Goal: Task Accomplishment & Management: Use online tool/utility

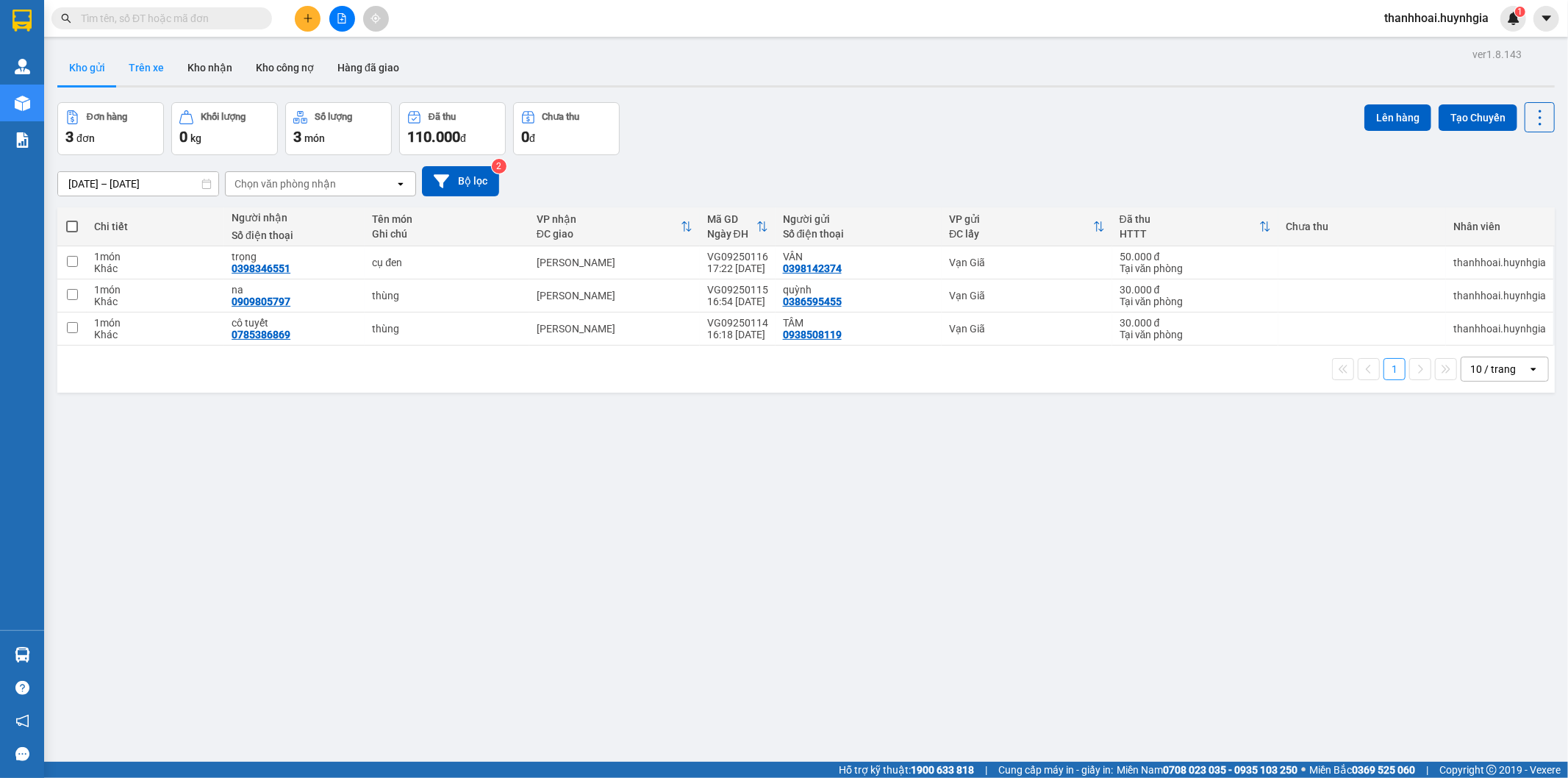
click at [141, 67] on button "Trên xe" at bounding box center [146, 68] width 59 height 35
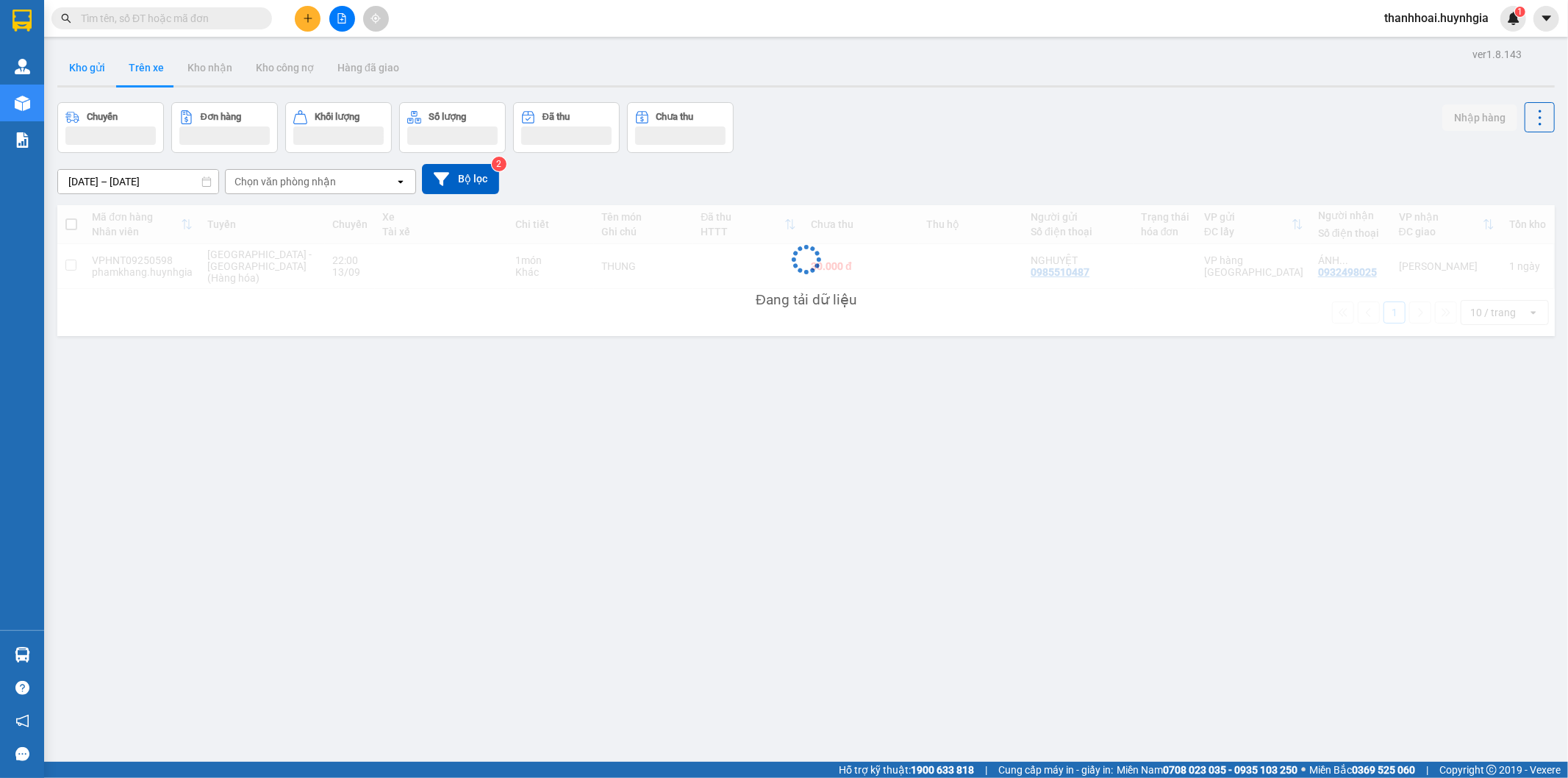
click at [90, 72] on button "Kho gửi" at bounding box center [87, 68] width 60 height 35
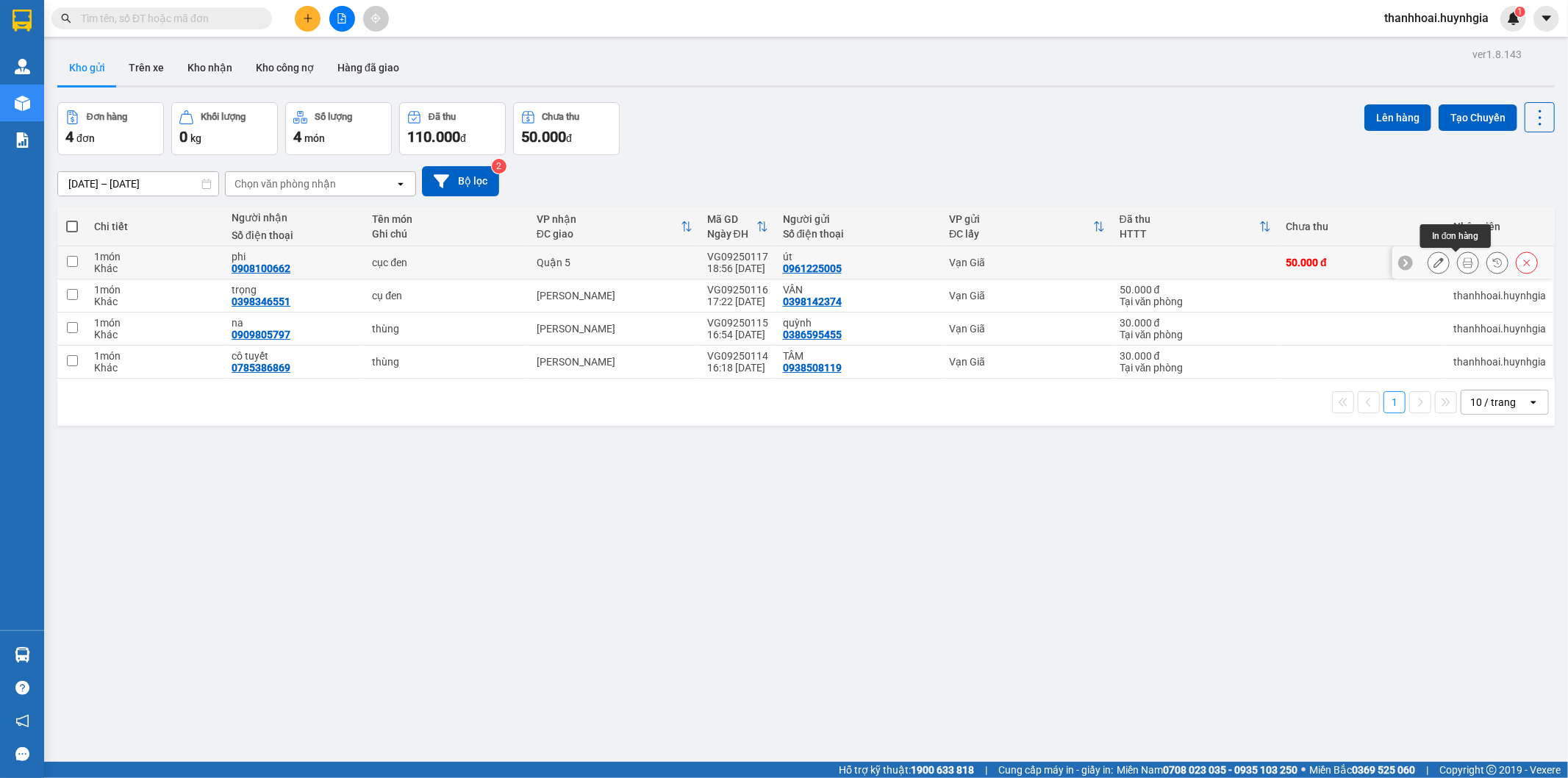
click at [1463, 258] on icon at bounding box center [1469, 262] width 11 height 11
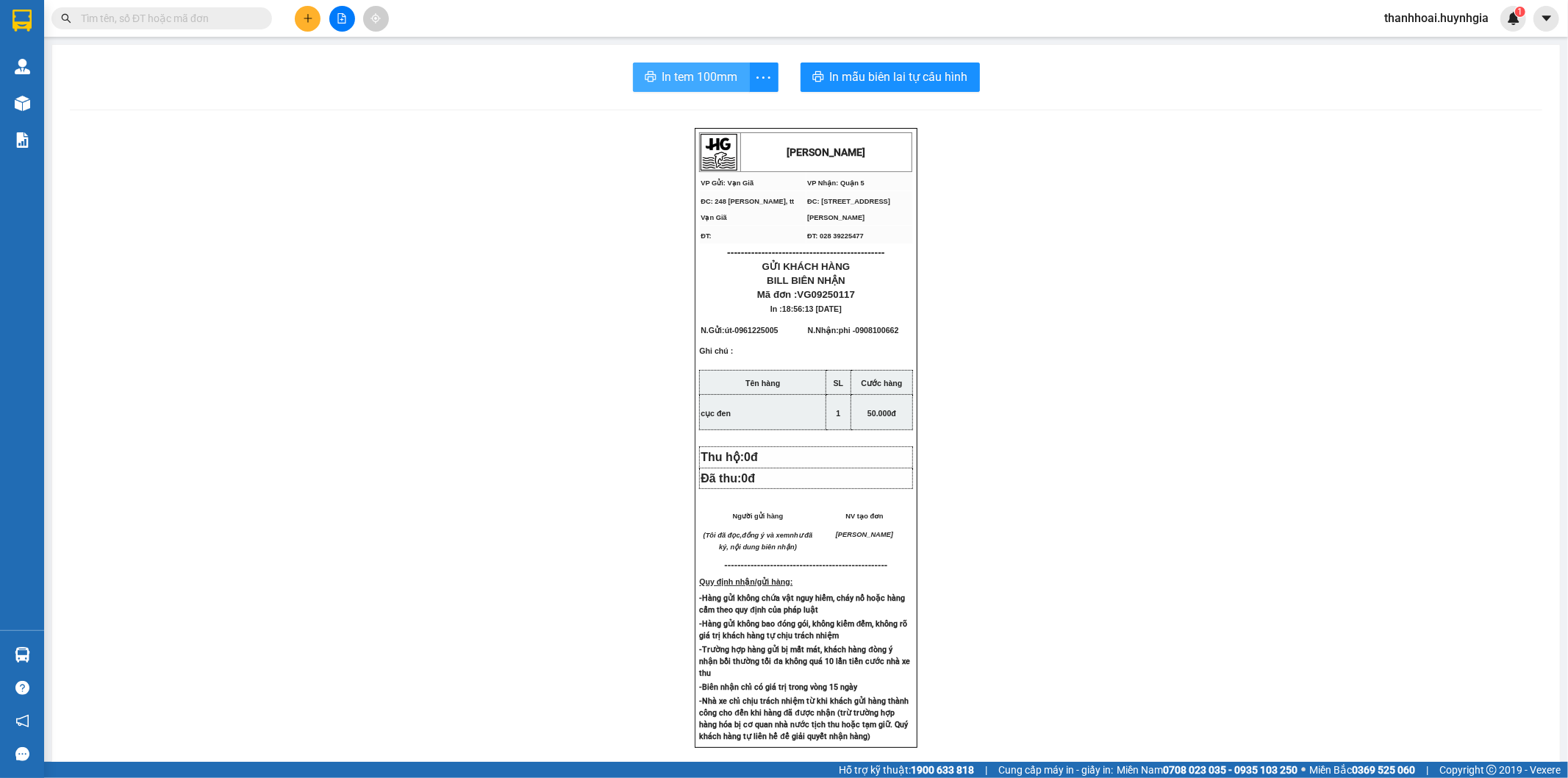
click at [718, 81] on span "In tem 100mm" at bounding box center [700, 77] width 76 height 18
click at [704, 83] on span "In tem 100mm" at bounding box center [700, 77] width 76 height 18
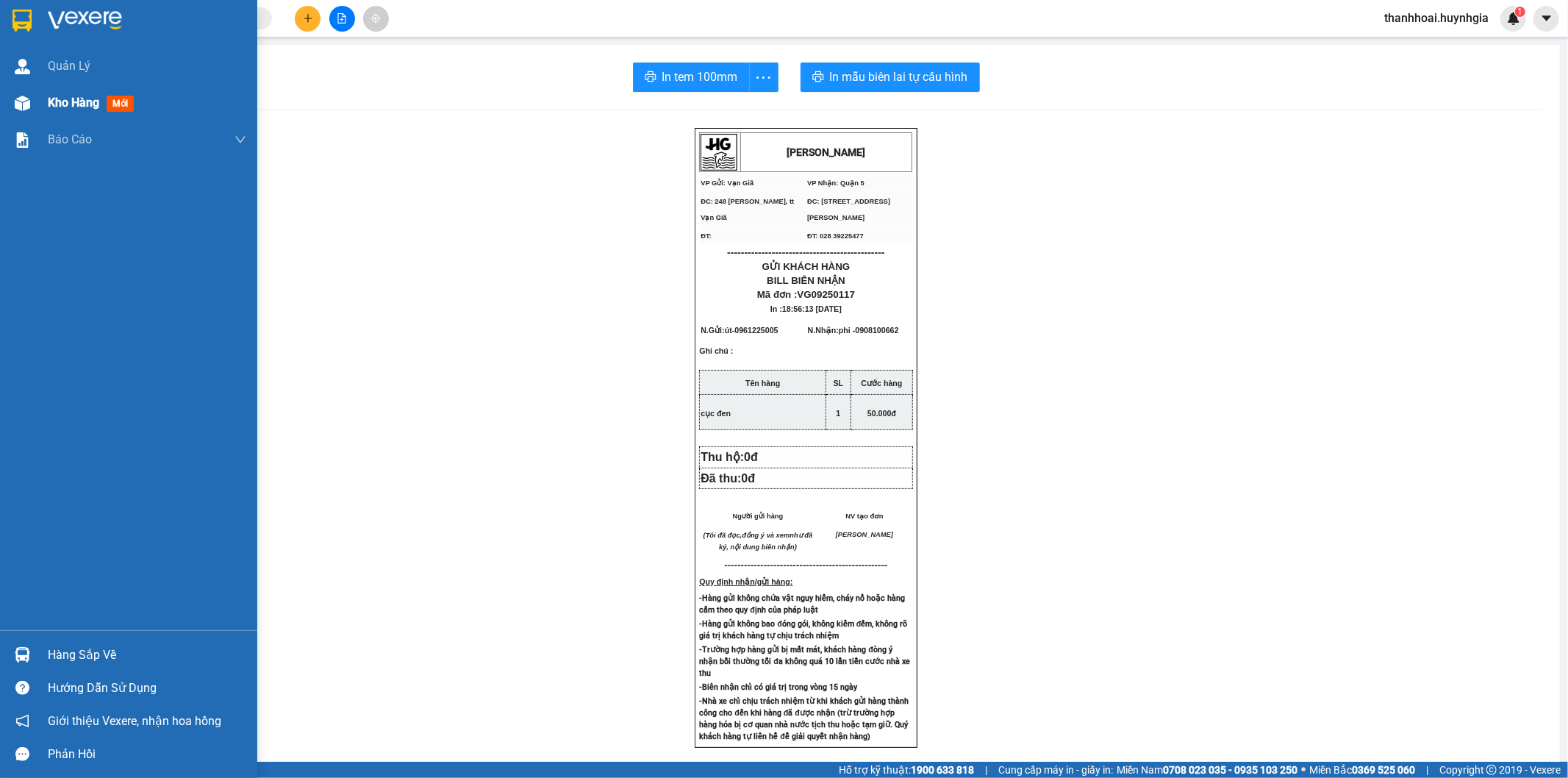
click at [77, 112] on div "Kho hàng mới" at bounding box center [93, 102] width 92 height 18
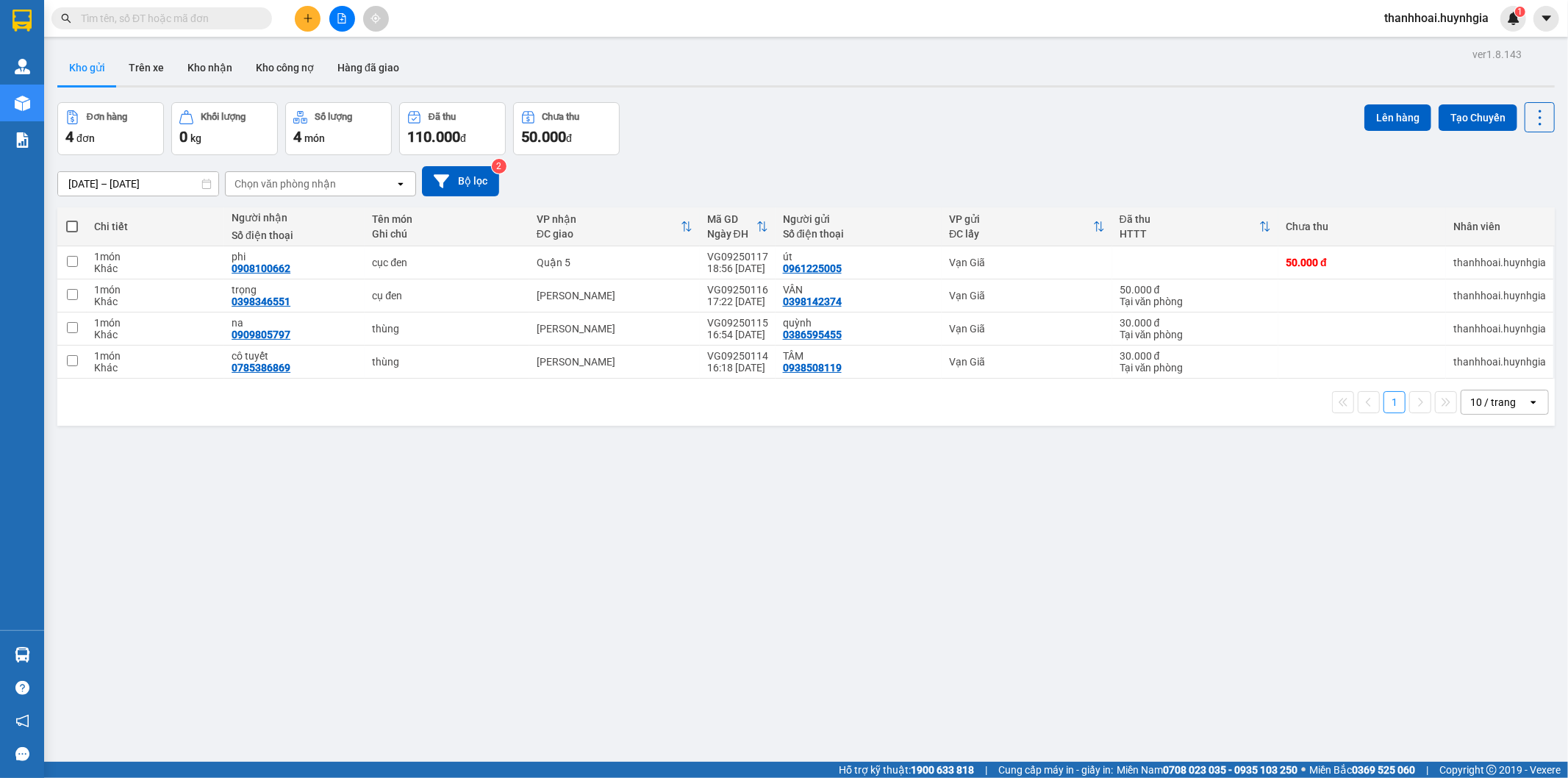
click at [70, 228] on span at bounding box center [71, 226] width 11 height 11
click at [72, 219] on input "checkbox" at bounding box center [72, 219] width 0 height 0
checkbox input "true"
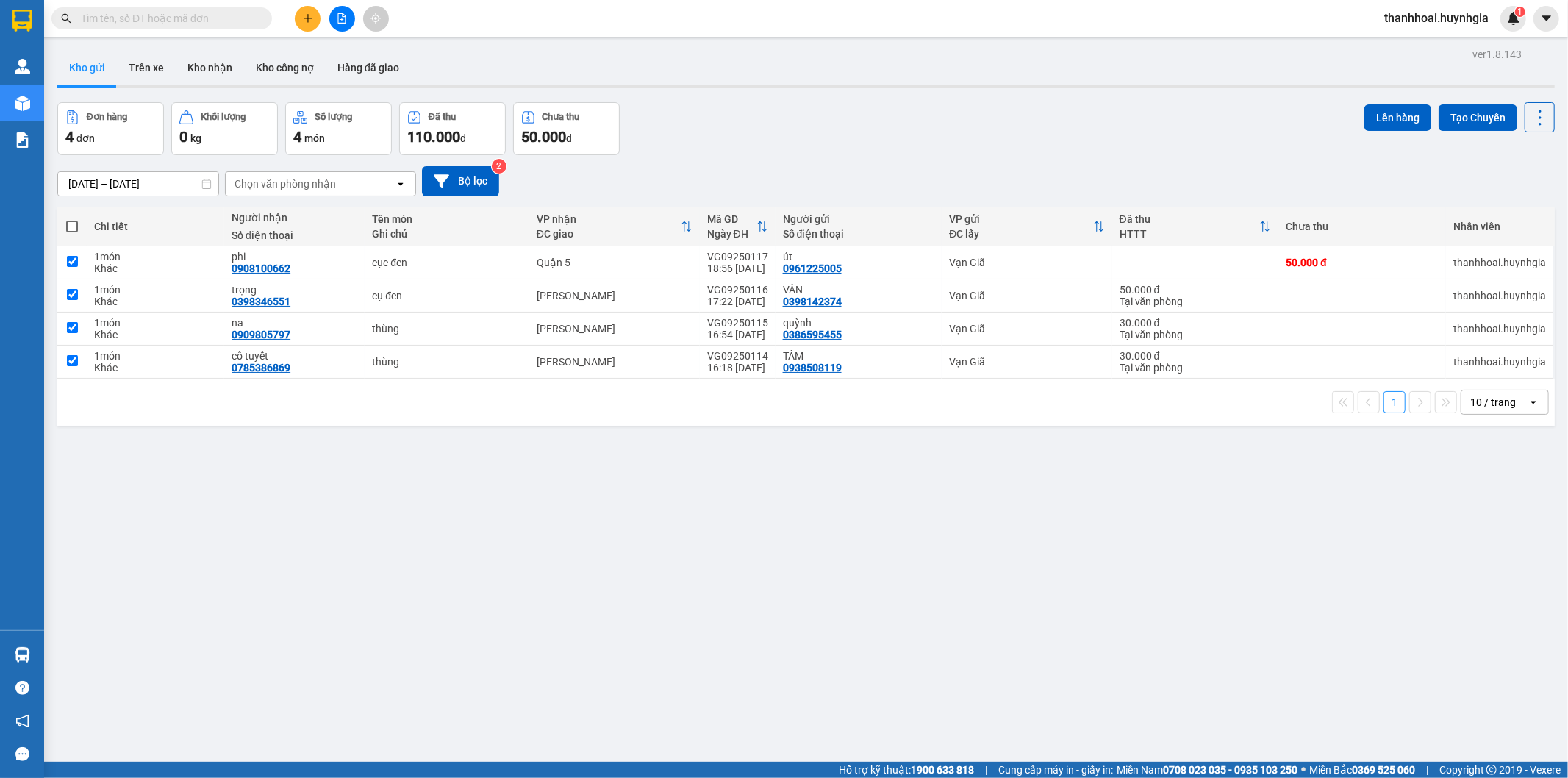
checkbox input "true"
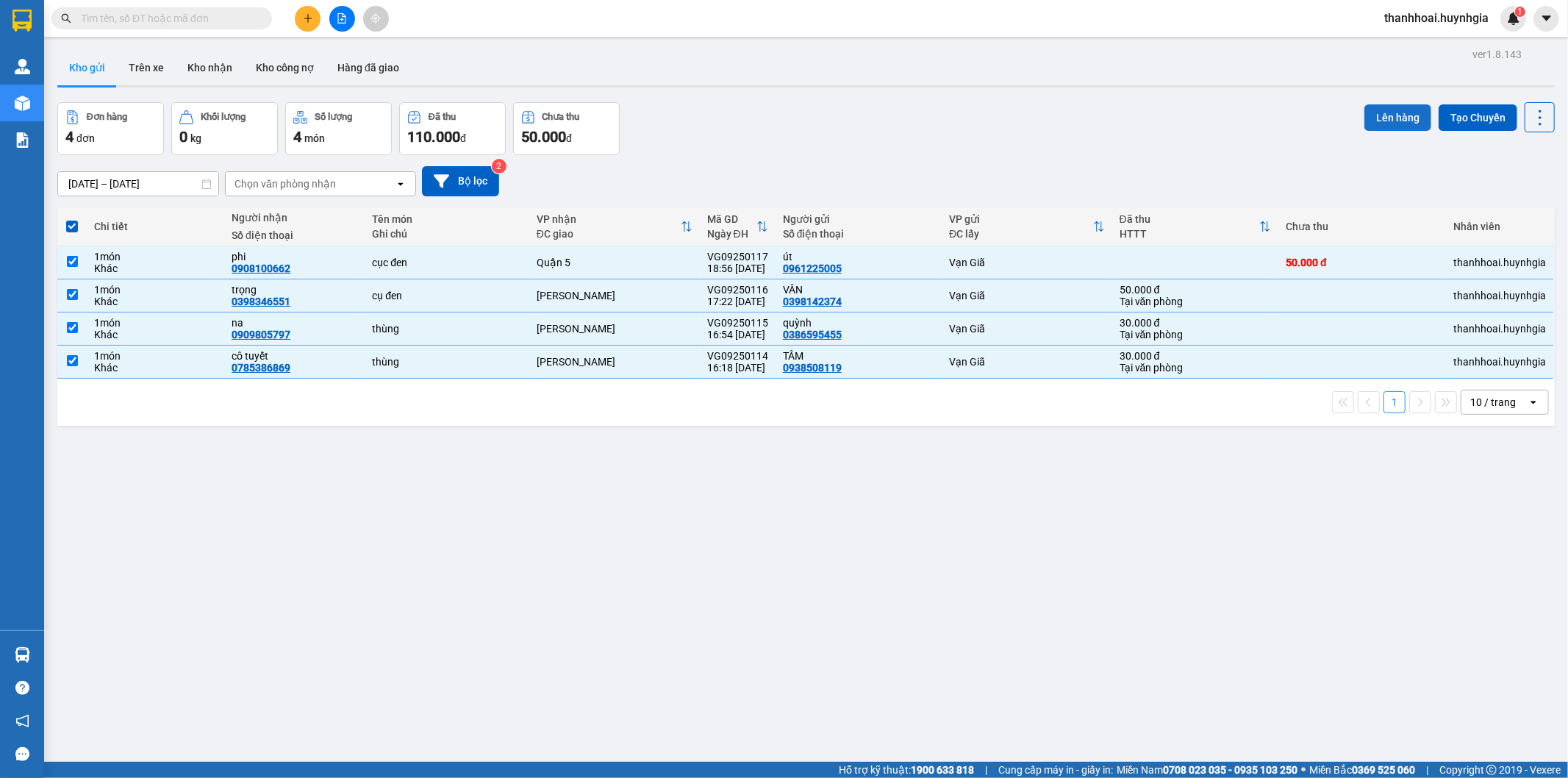
click at [1373, 109] on button "Lên hàng" at bounding box center [1398, 118] width 67 height 26
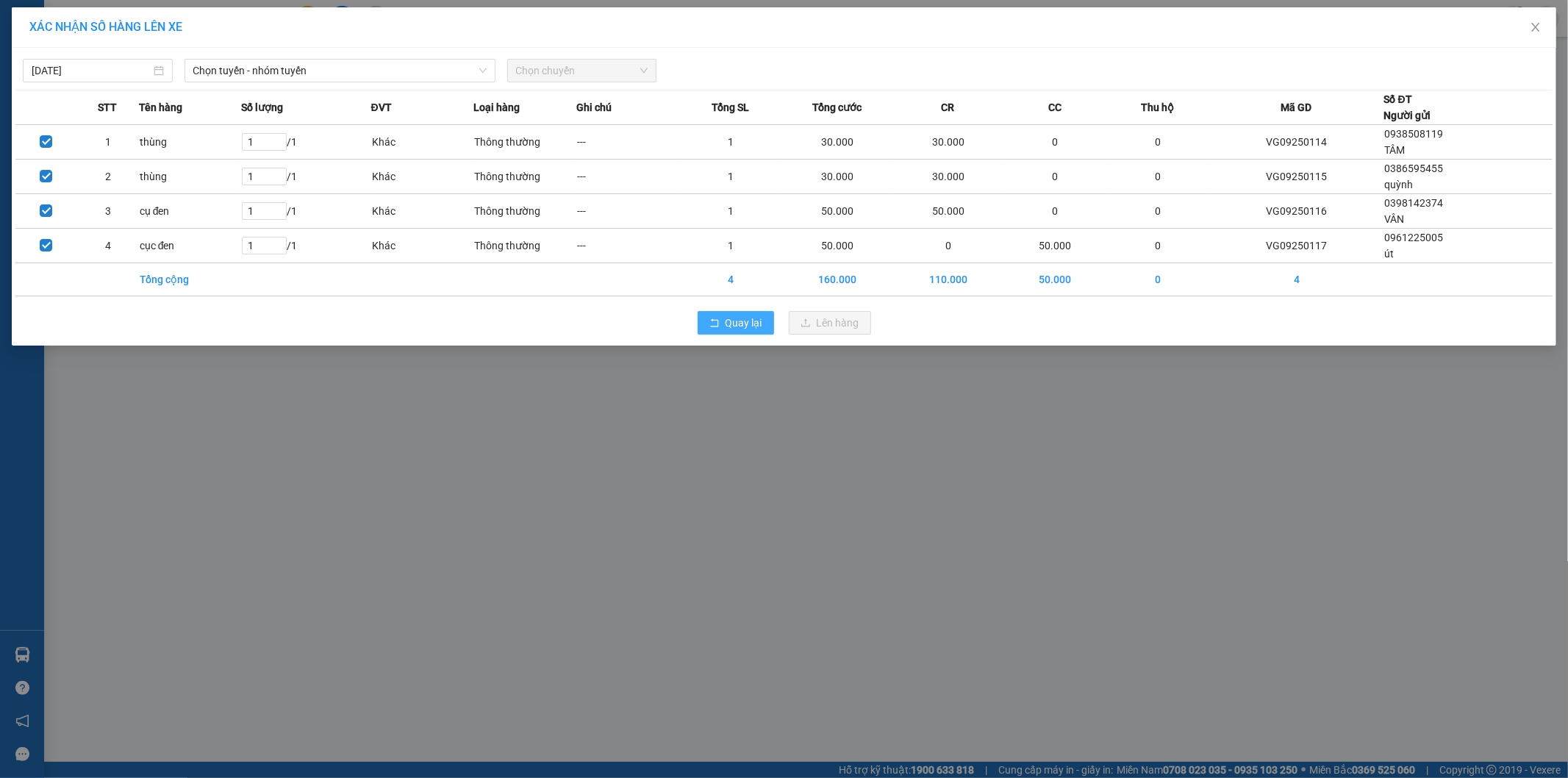
click at [710, 324] on icon "rollback" at bounding box center [714, 323] width 11 height 11
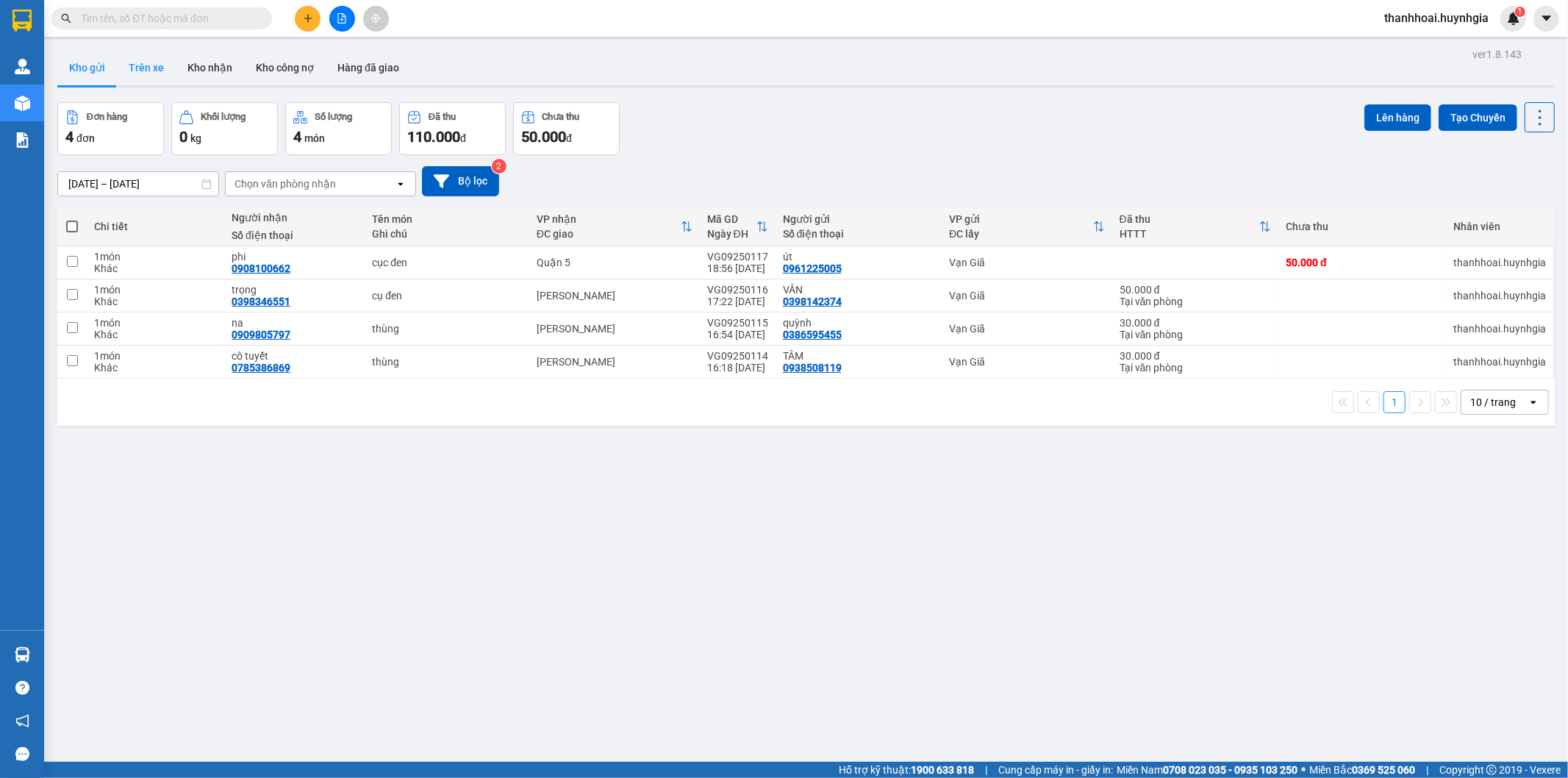
click at [158, 71] on button "Trên xe" at bounding box center [146, 68] width 59 height 35
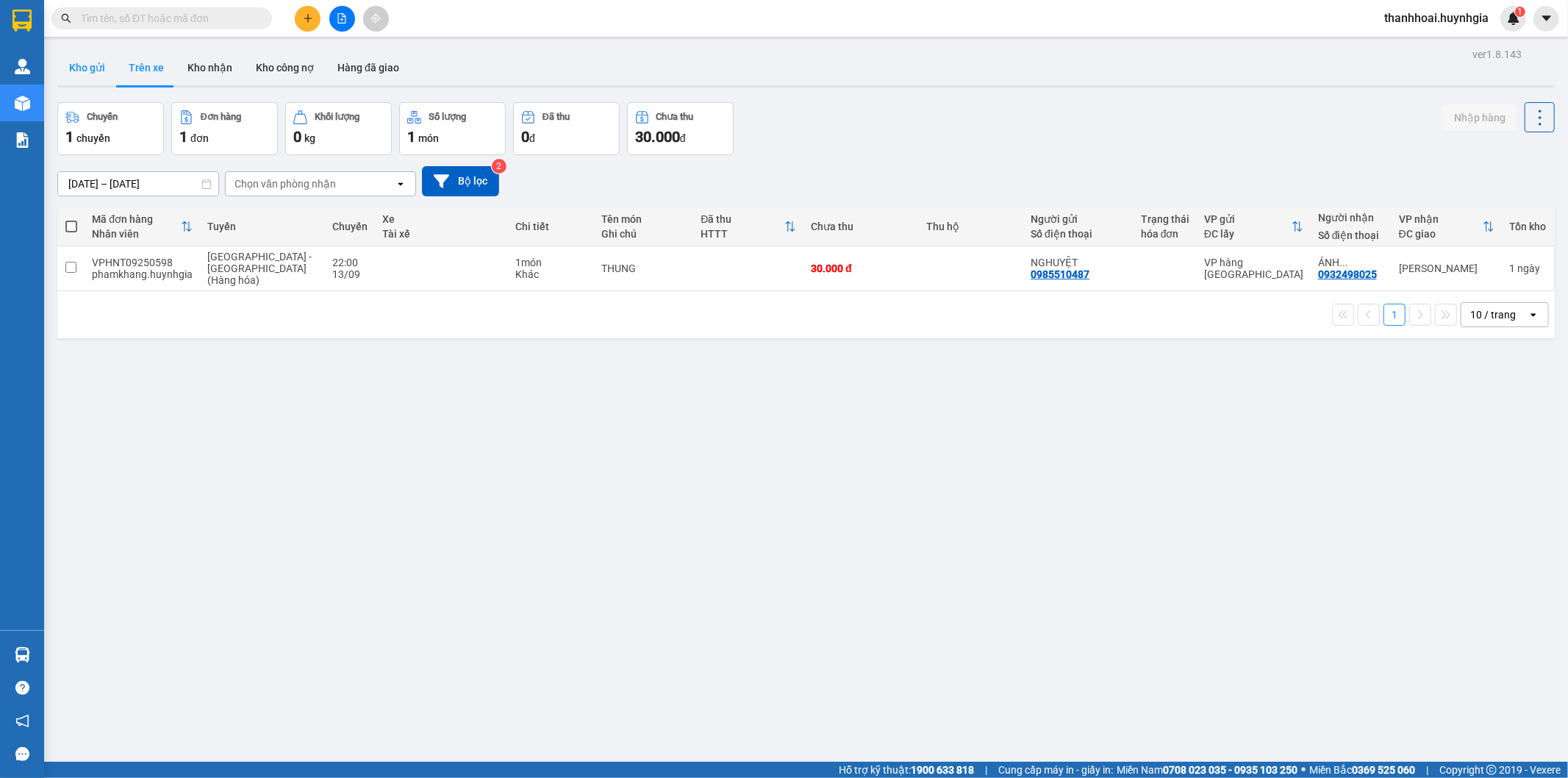
click at [88, 75] on button "Kho gửi" at bounding box center [87, 68] width 60 height 35
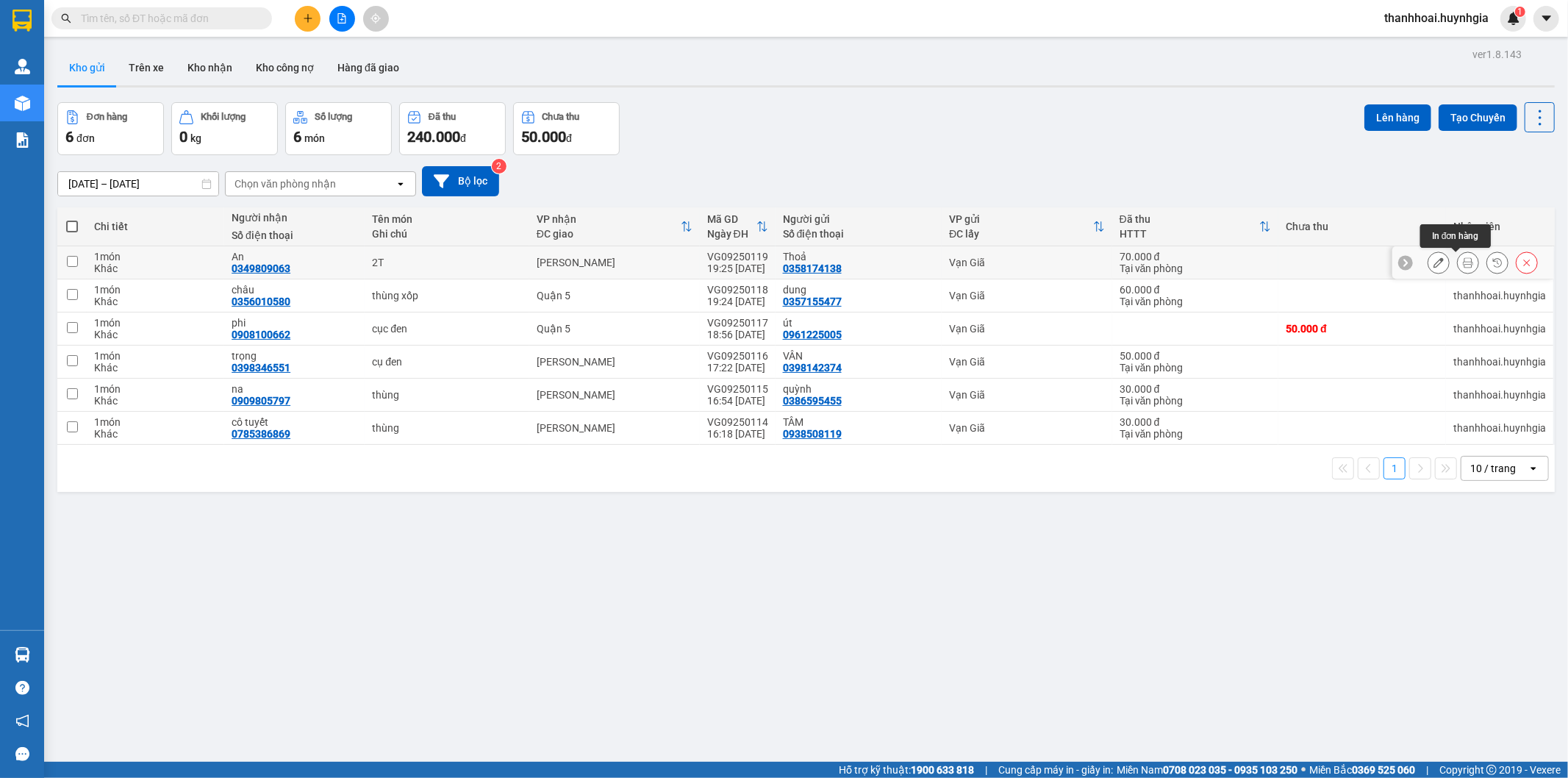
click at [1461, 257] on button at bounding box center [1468, 262] width 20 height 26
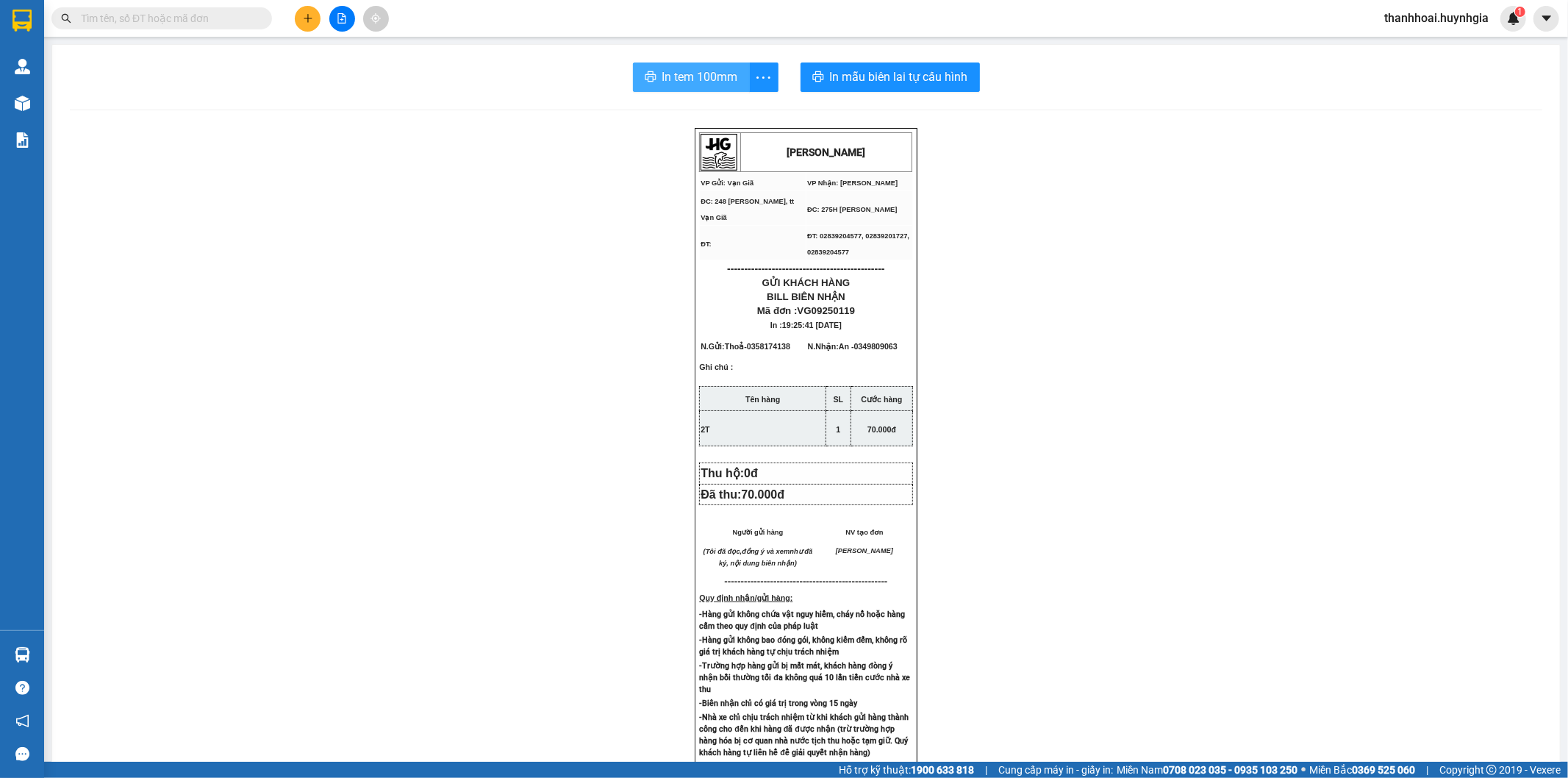
click at [692, 71] on span "In tem 100mm" at bounding box center [700, 77] width 76 height 18
click at [703, 69] on span "In tem 100mm" at bounding box center [700, 77] width 76 height 18
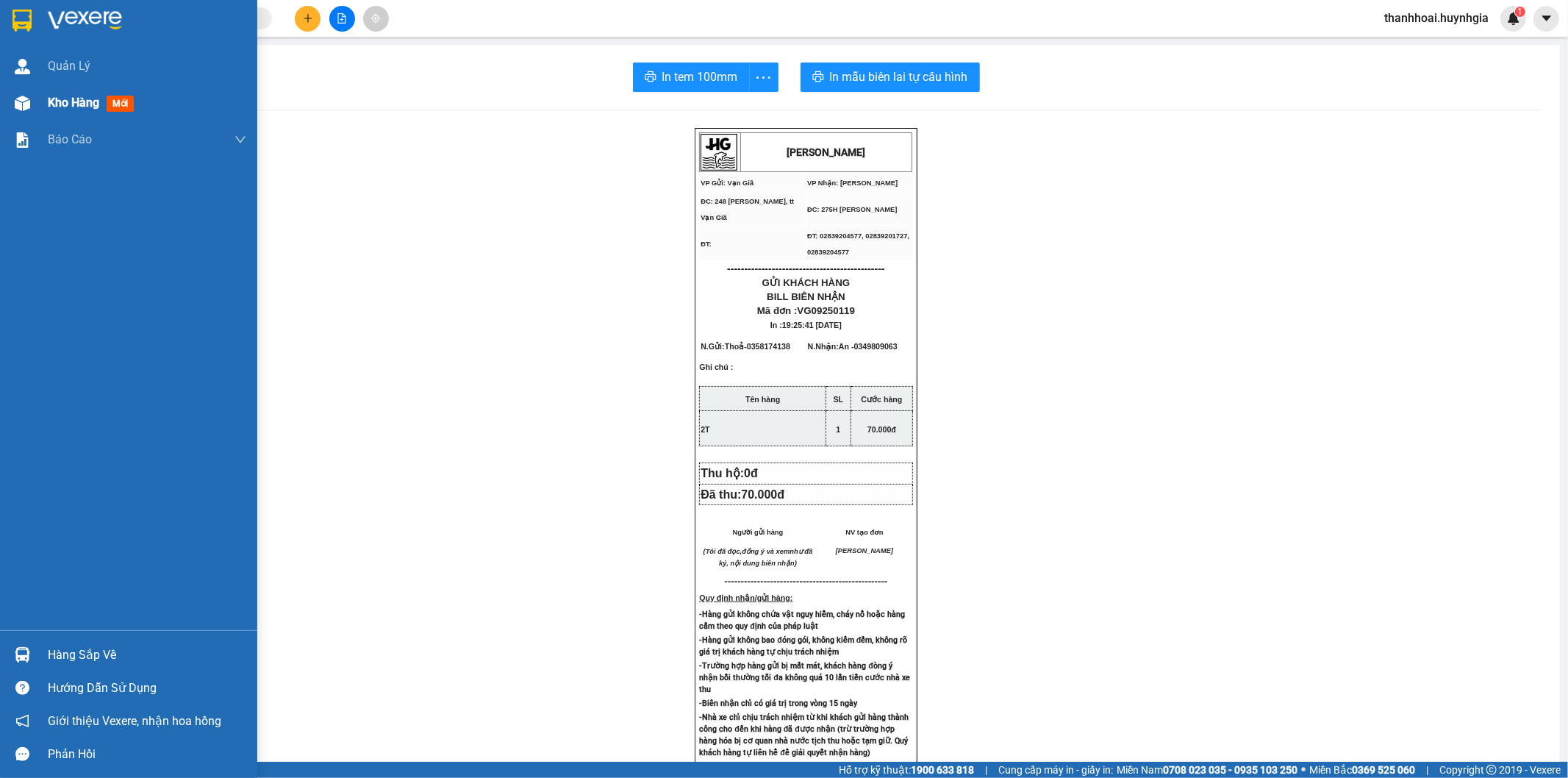
click at [70, 99] on span "Kho hàng" at bounding box center [73, 103] width 51 height 14
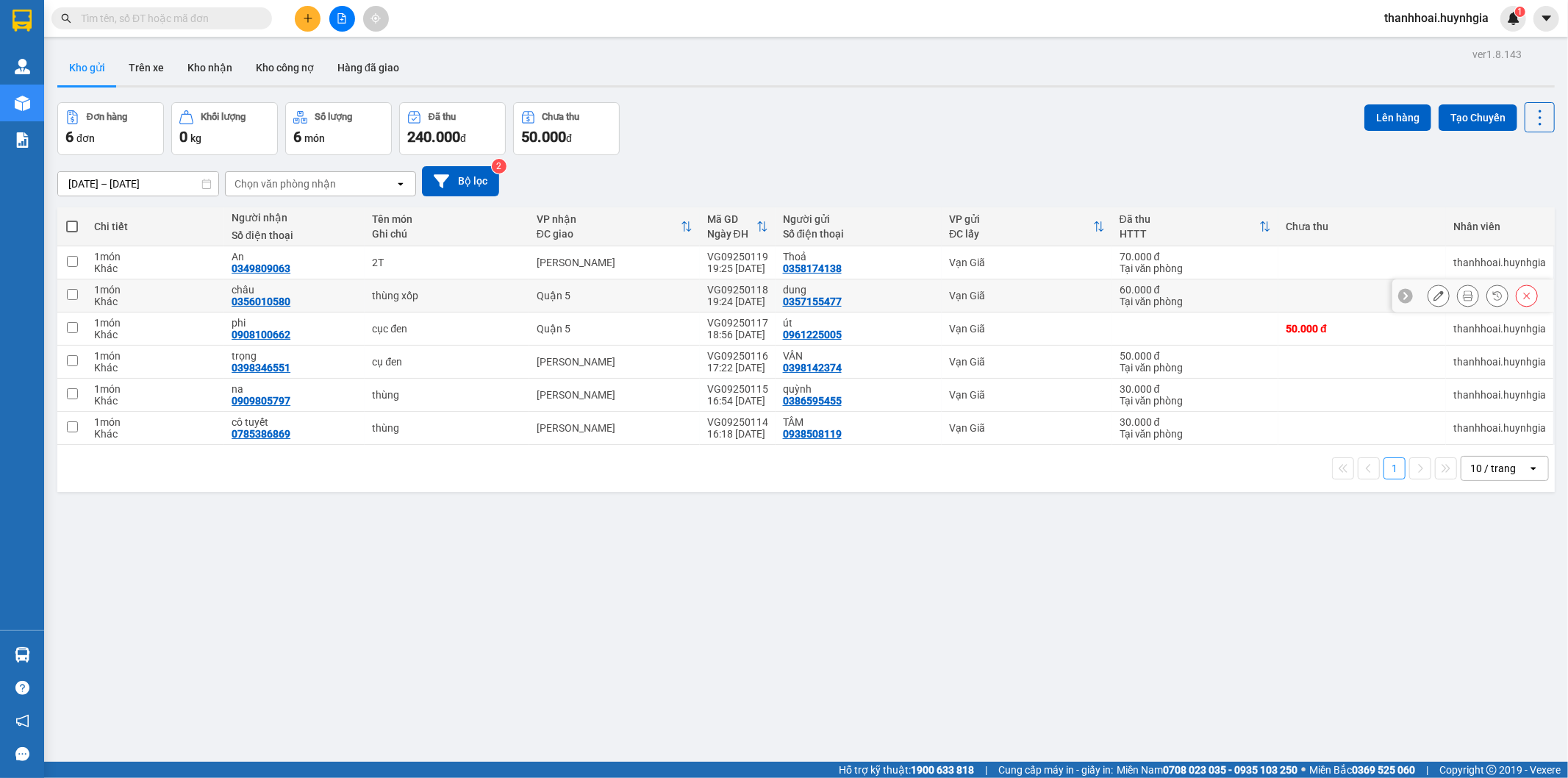
click at [1463, 298] on icon at bounding box center [1469, 296] width 11 height 11
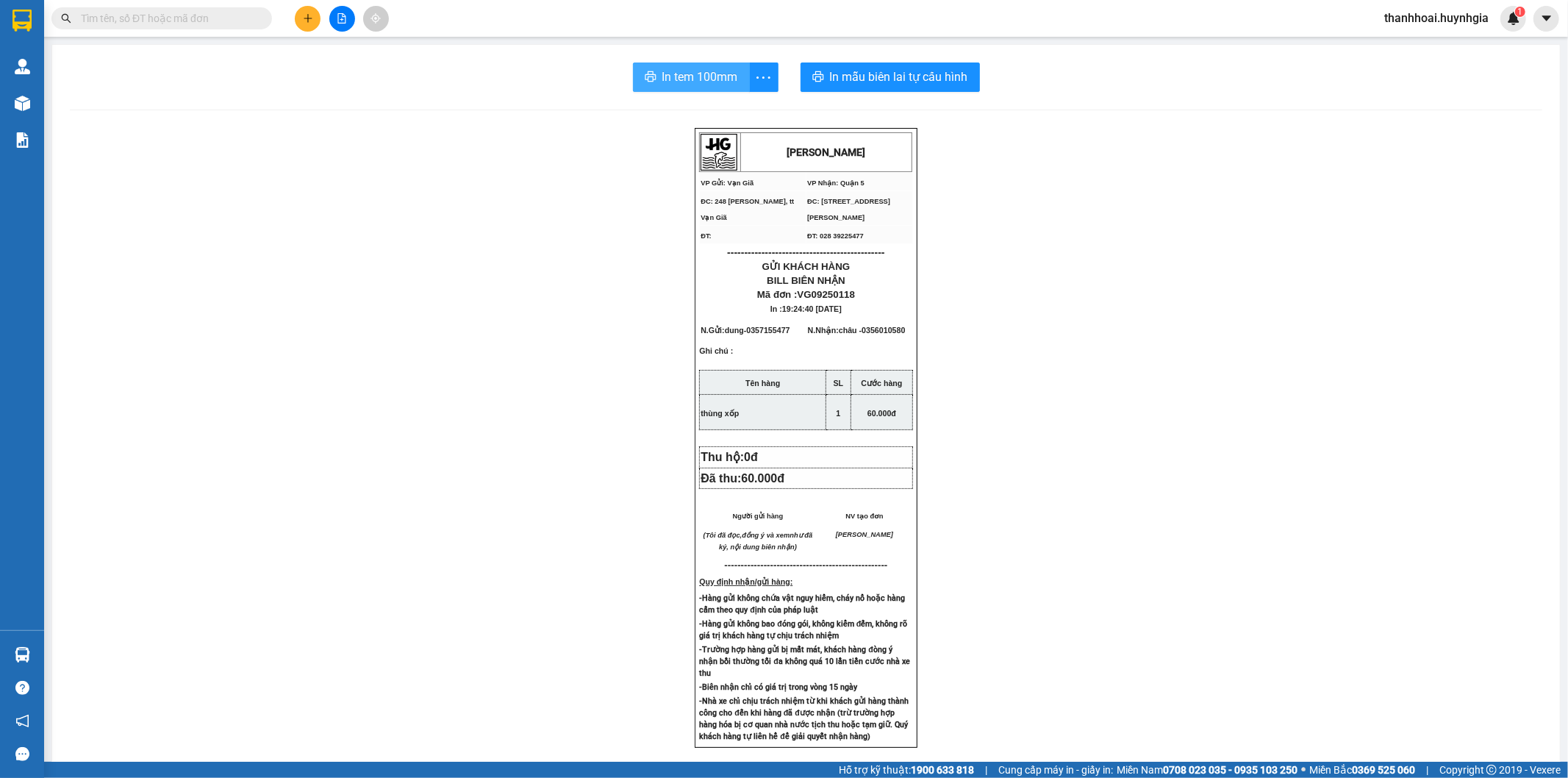
click at [679, 77] on span "In tem 100mm" at bounding box center [700, 77] width 76 height 18
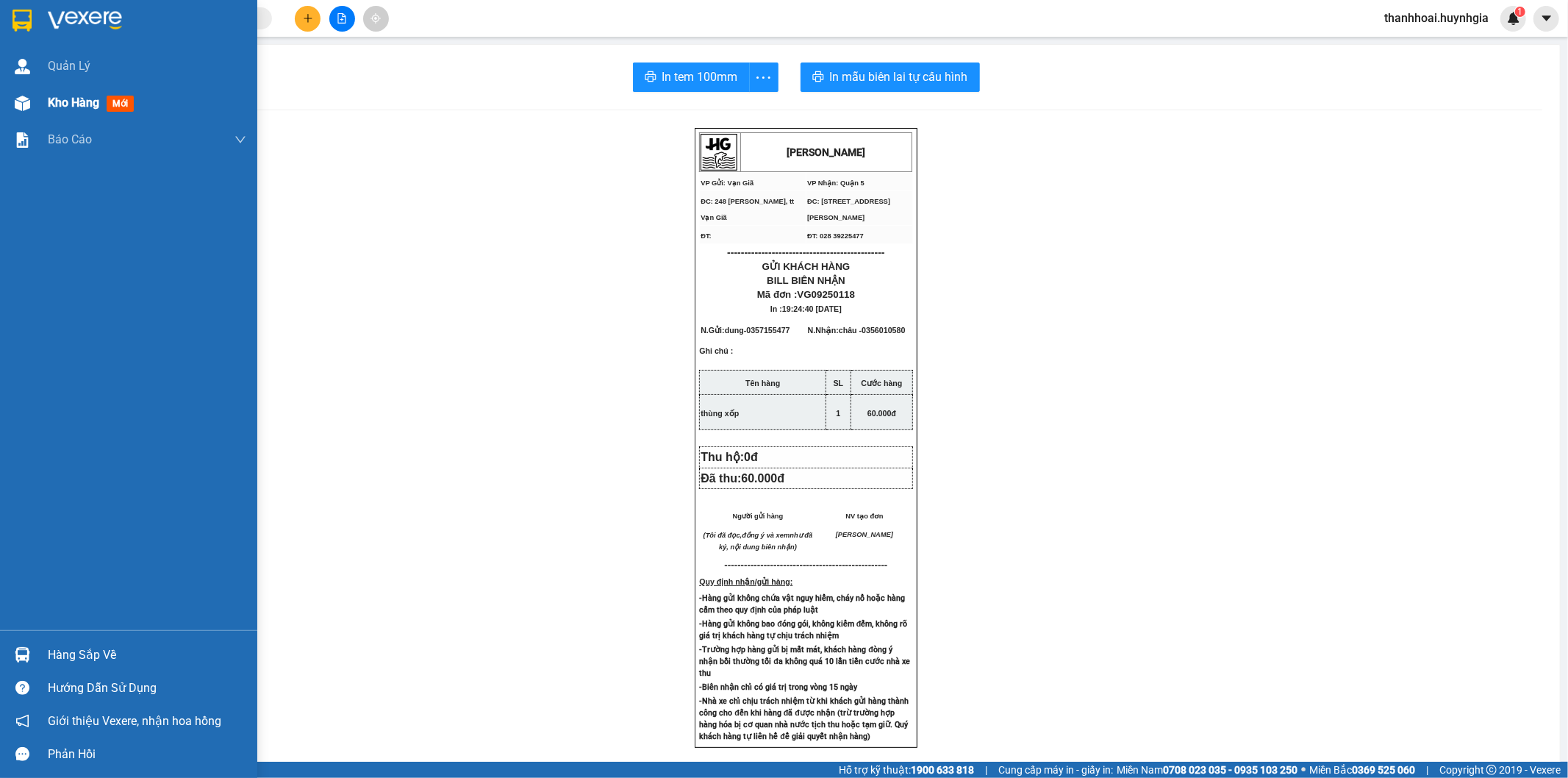
click at [94, 106] on span "Kho hàng" at bounding box center [73, 103] width 51 height 14
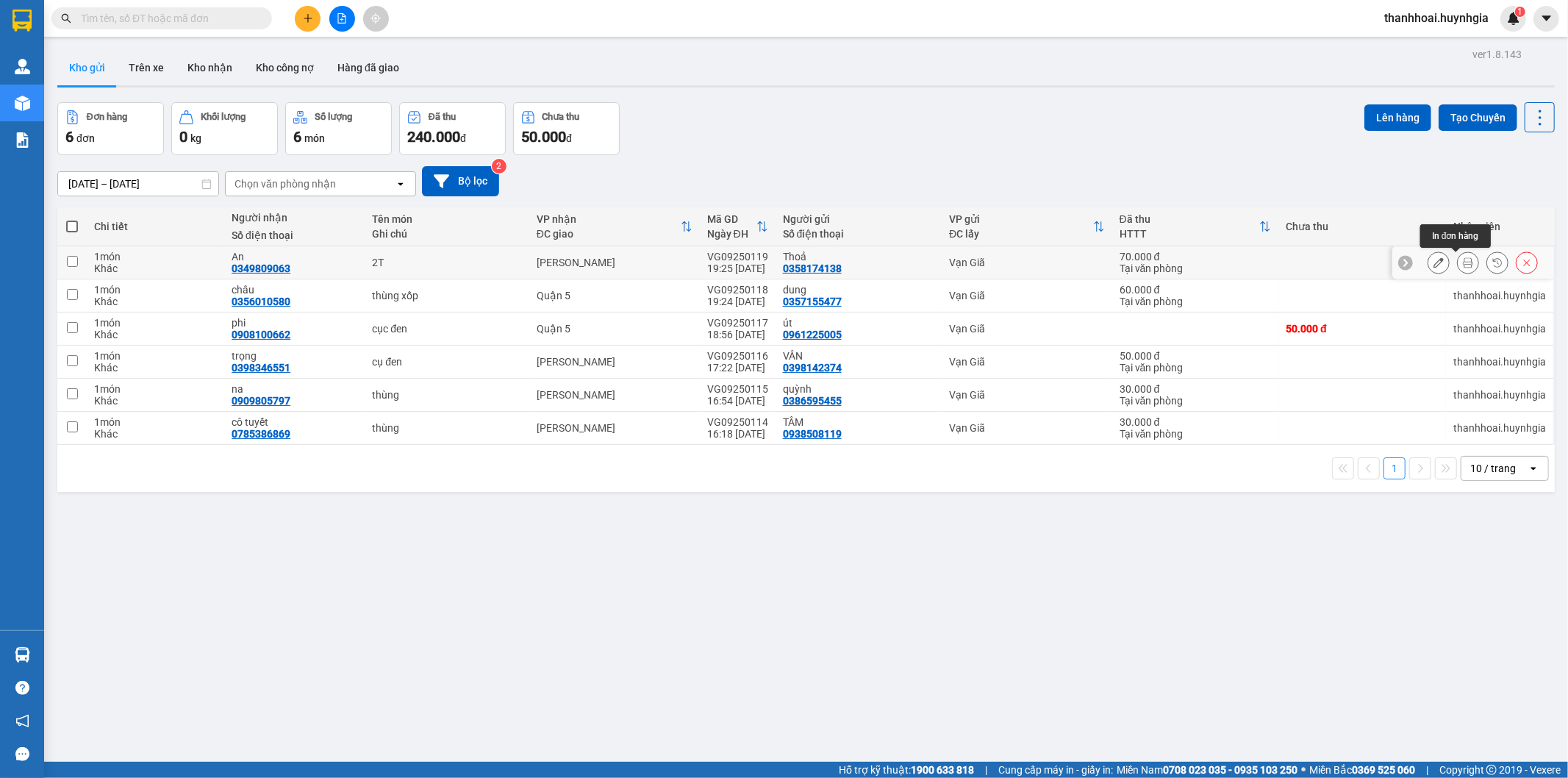
click at [1463, 261] on icon at bounding box center [1469, 262] width 11 height 11
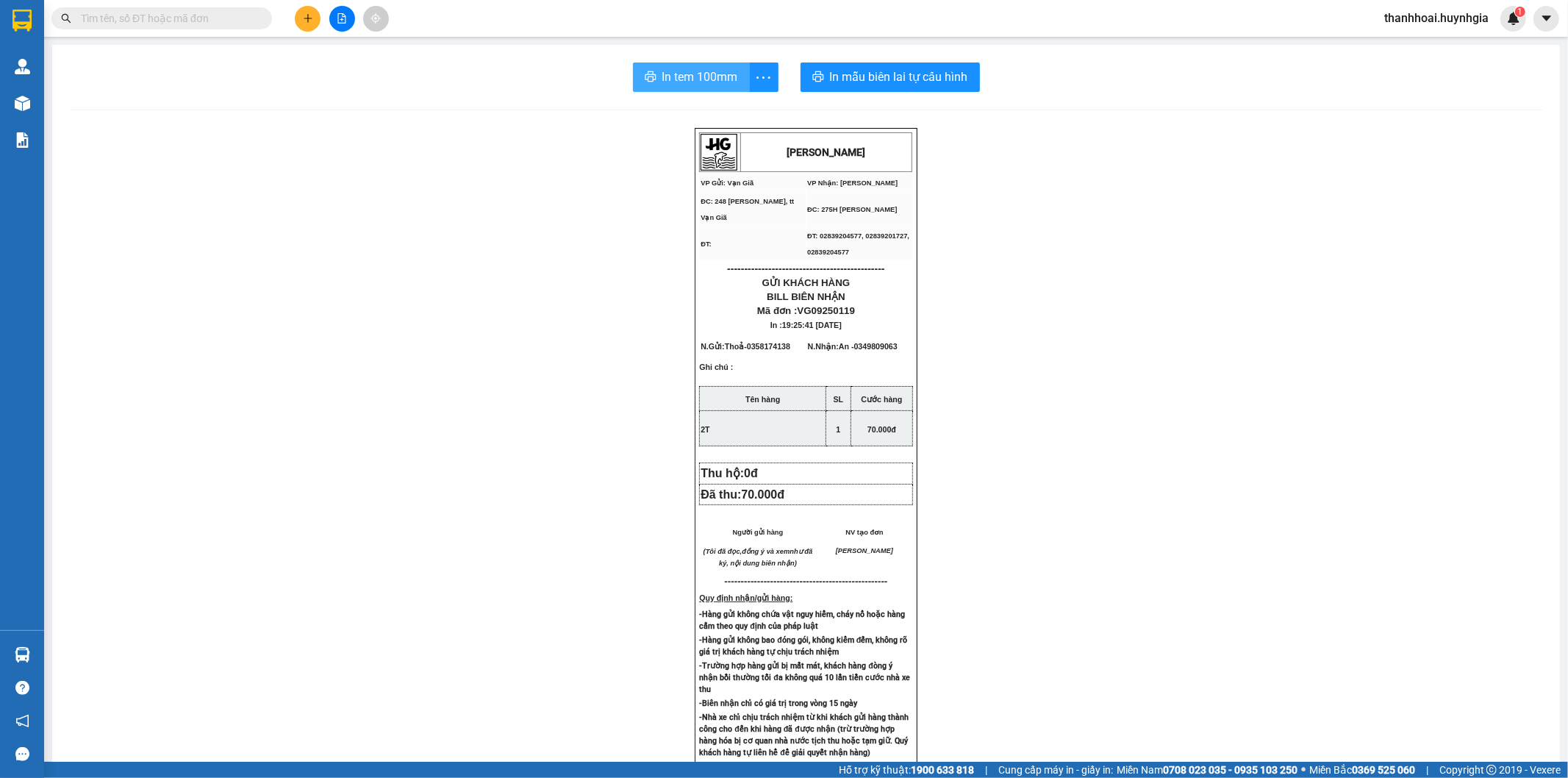
click at [726, 82] on span "In tem 100mm" at bounding box center [700, 77] width 76 height 18
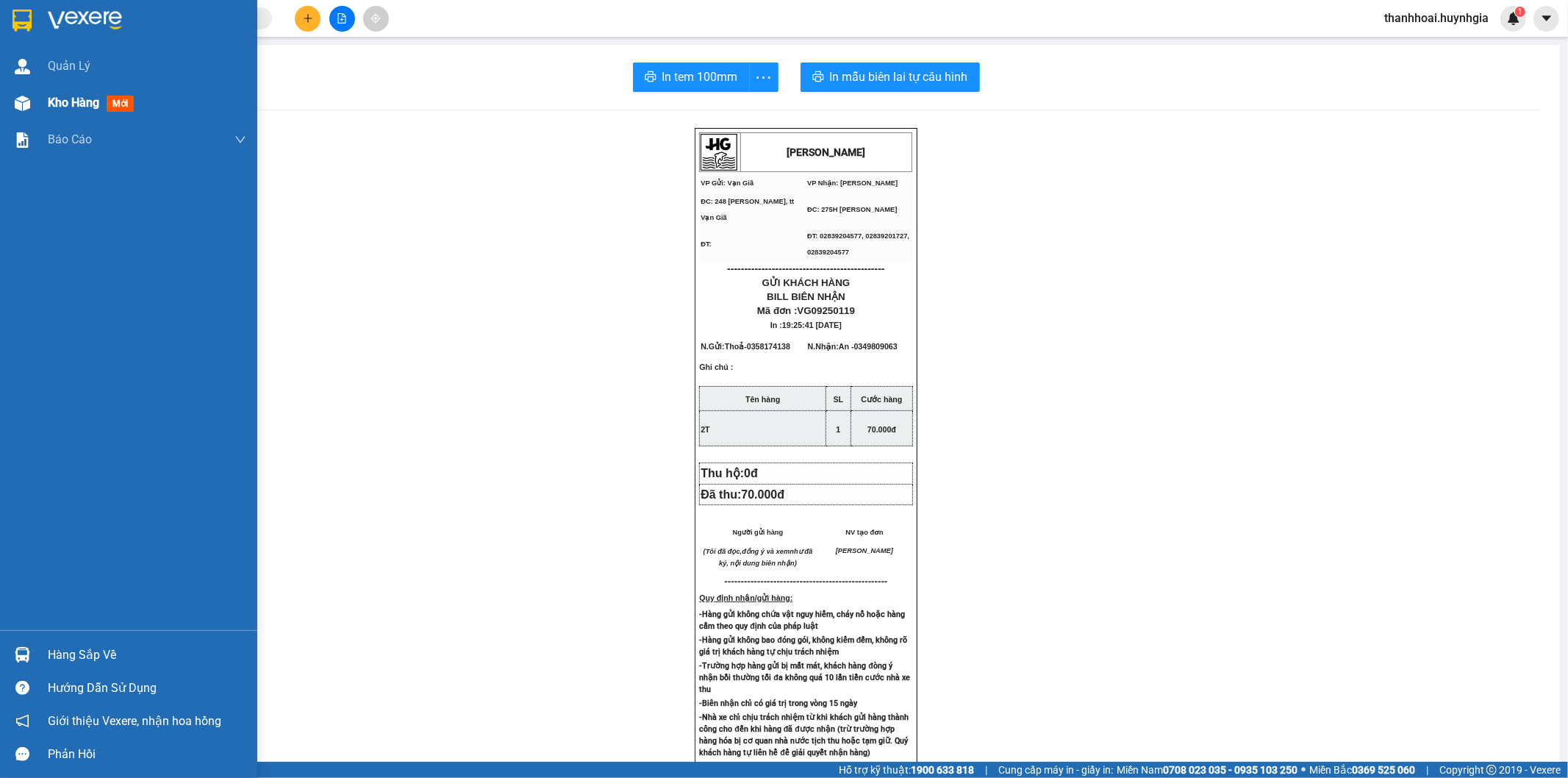
click at [52, 88] on div "Kho hàng mới" at bounding box center [147, 103] width 199 height 37
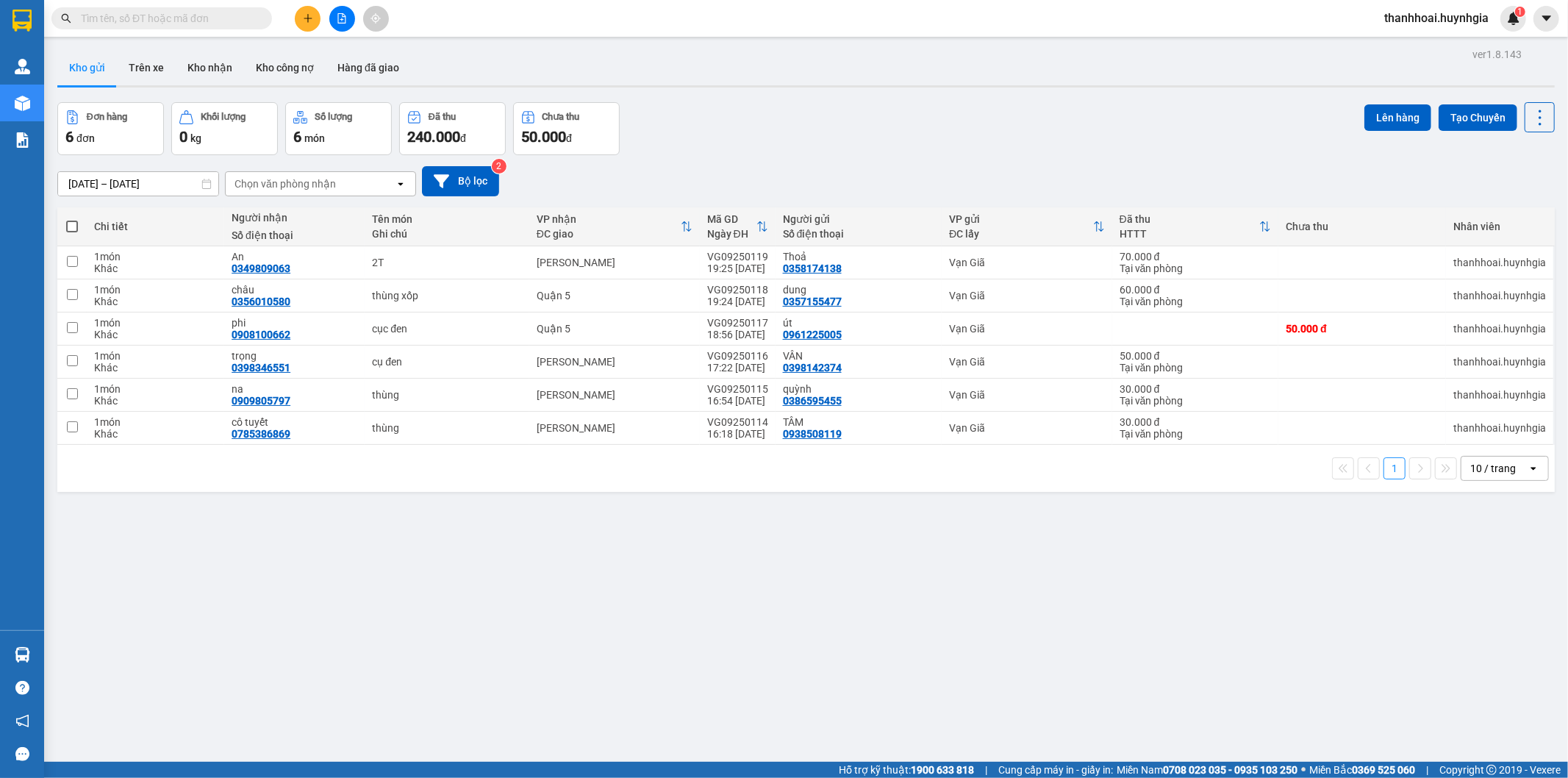
click at [71, 231] on span at bounding box center [71, 226] width 11 height 11
click at [72, 219] on input "checkbox" at bounding box center [72, 219] width 0 height 0
checkbox input "true"
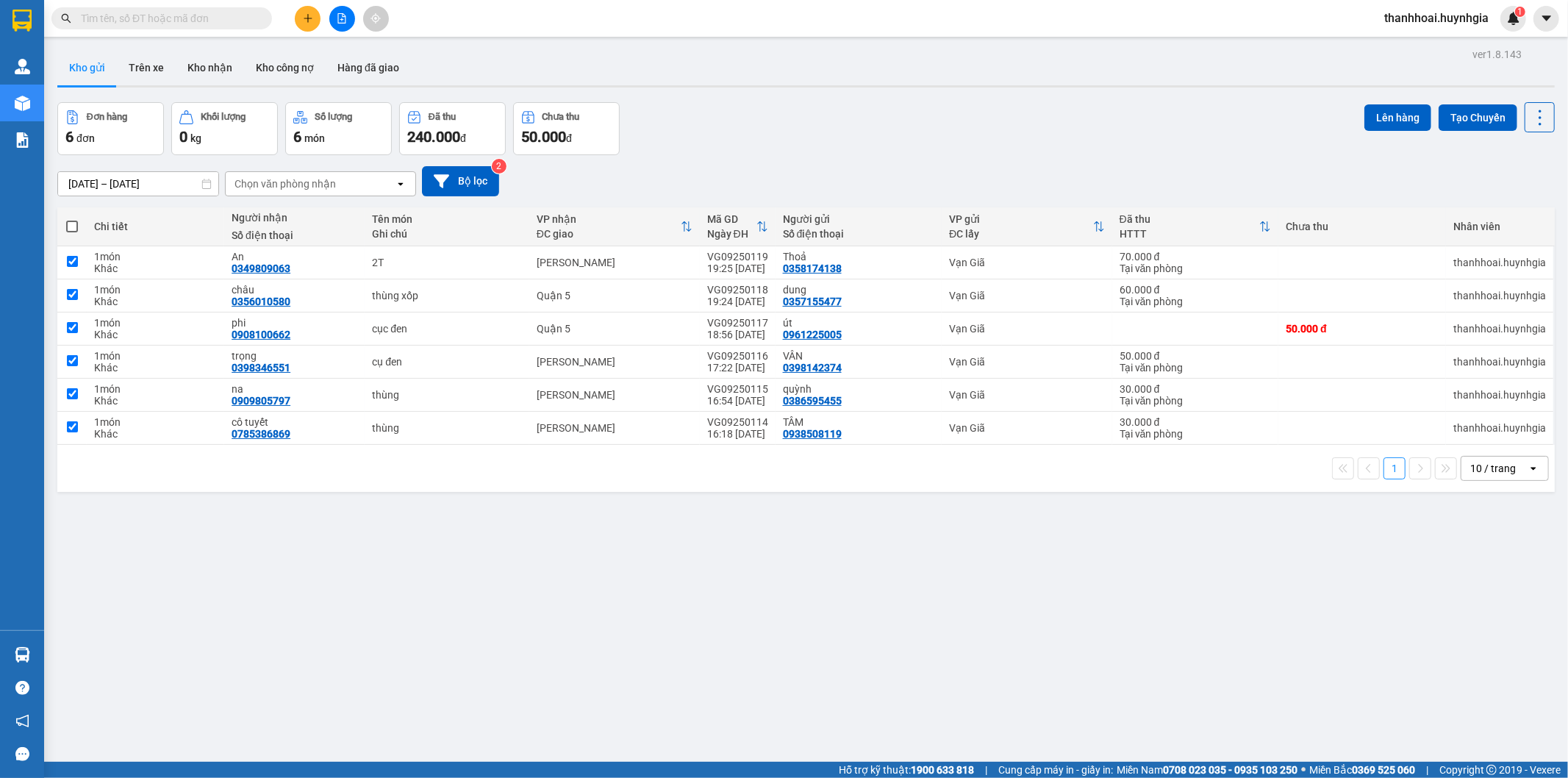
checkbox input "true"
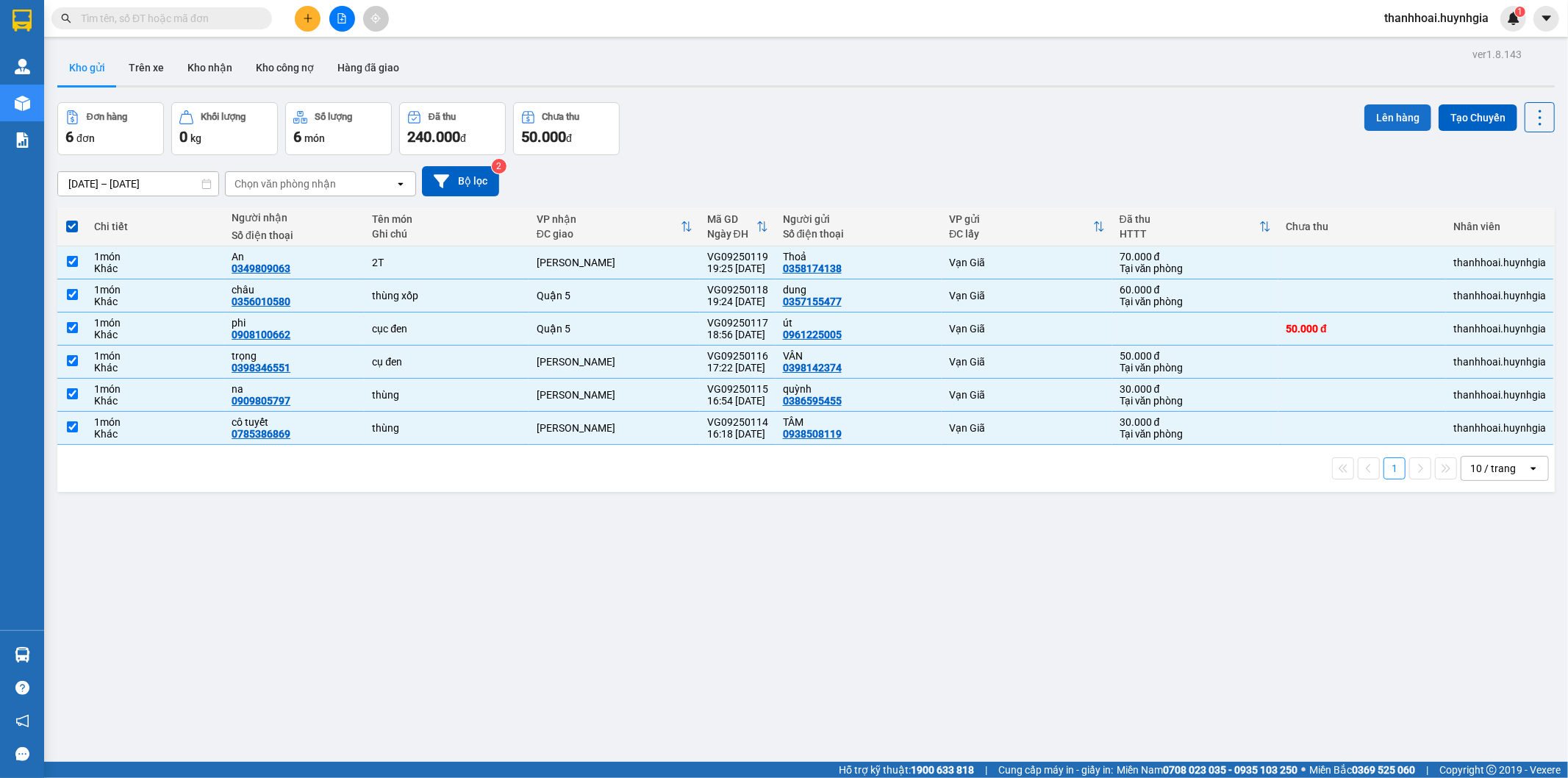
click at [1382, 116] on button "Lên hàng" at bounding box center [1398, 118] width 67 height 26
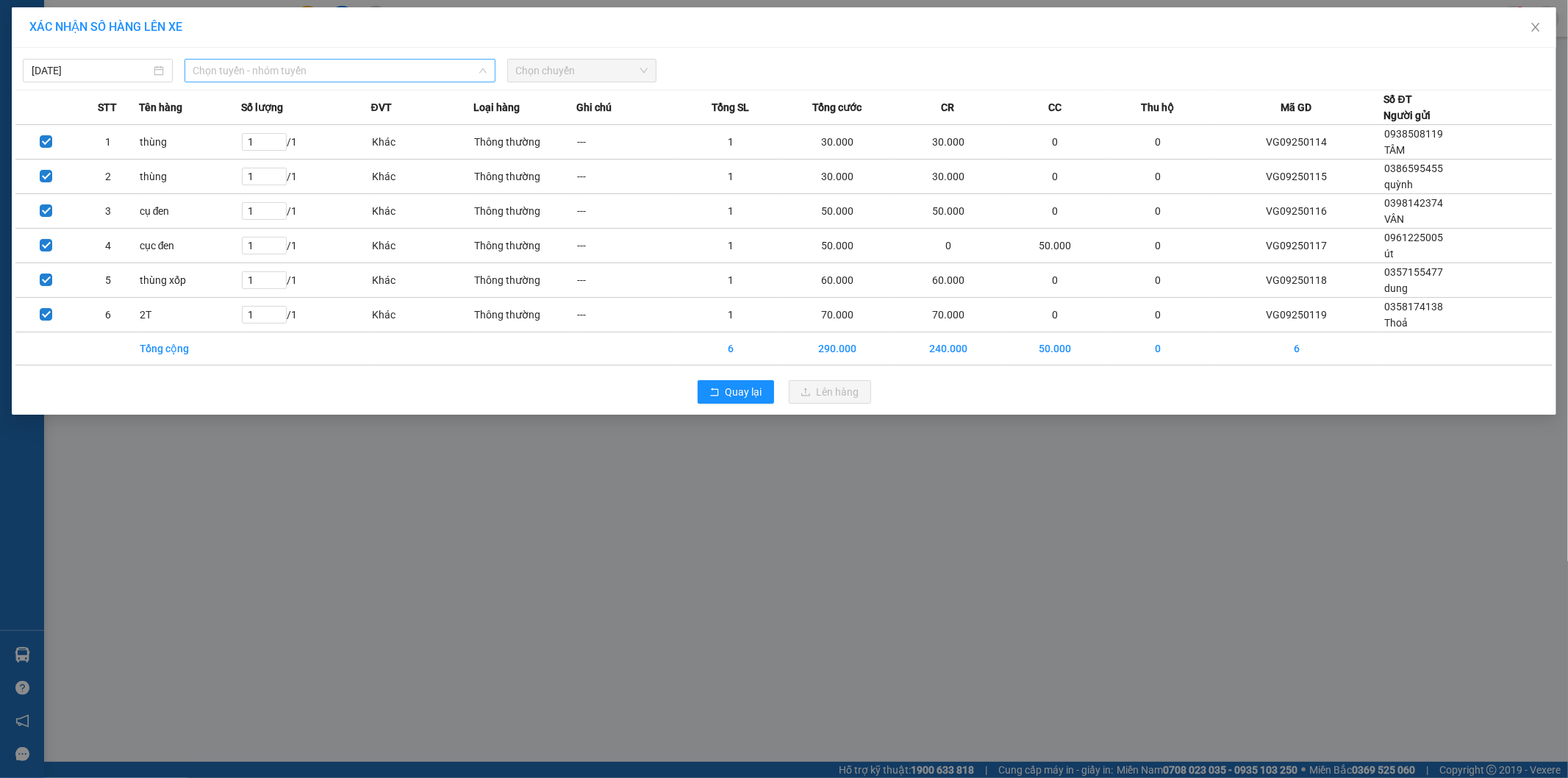
click at [241, 70] on span "Chọn tuyến - nhóm tuyến" at bounding box center [340, 70] width 293 height 22
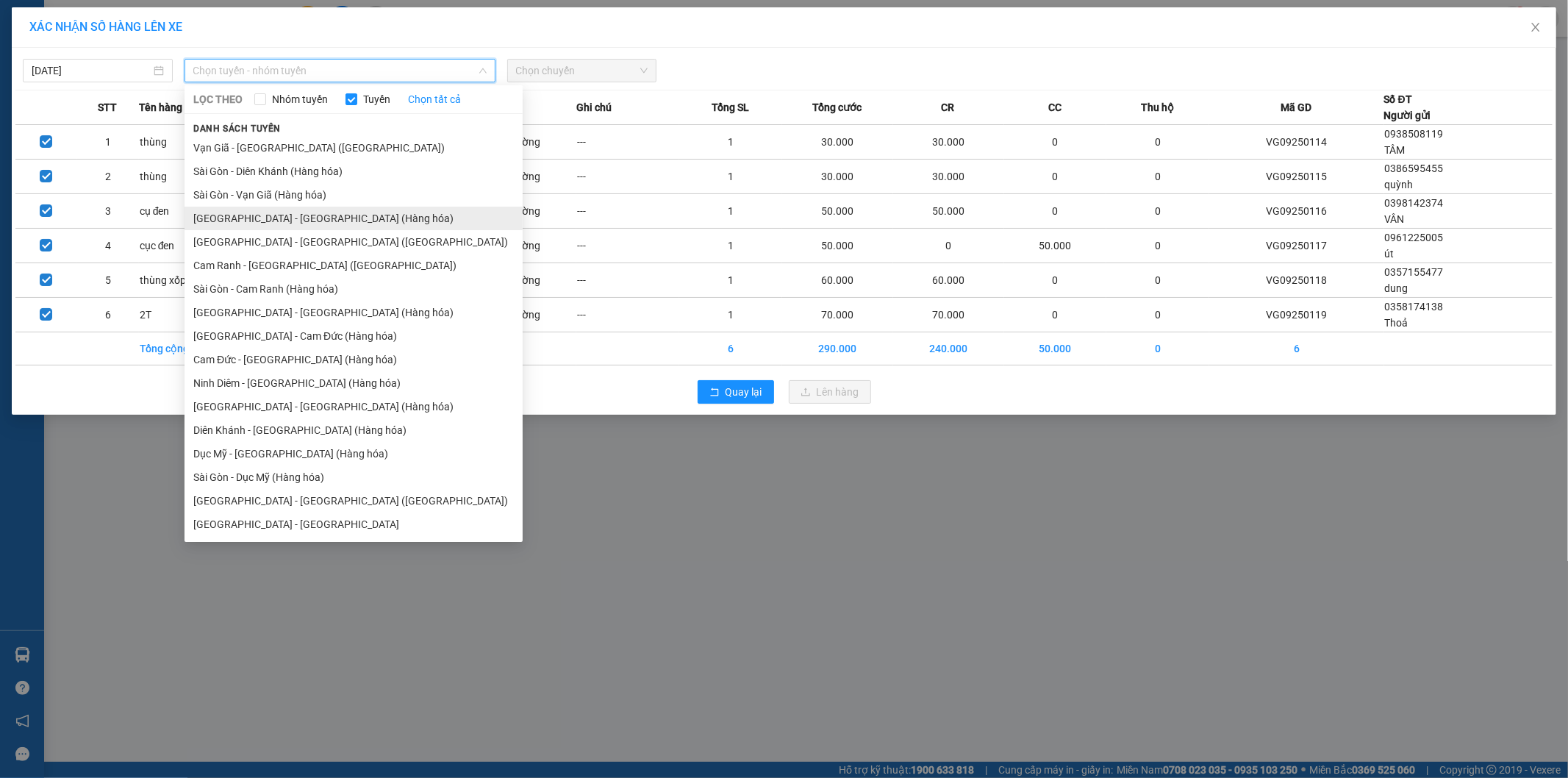
click at [298, 217] on li "[GEOGRAPHIC_DATA] - [GEOGRAPHIC_DATA] (Hàng hóa)" at bounding box center [354, 218] width 338 height 24
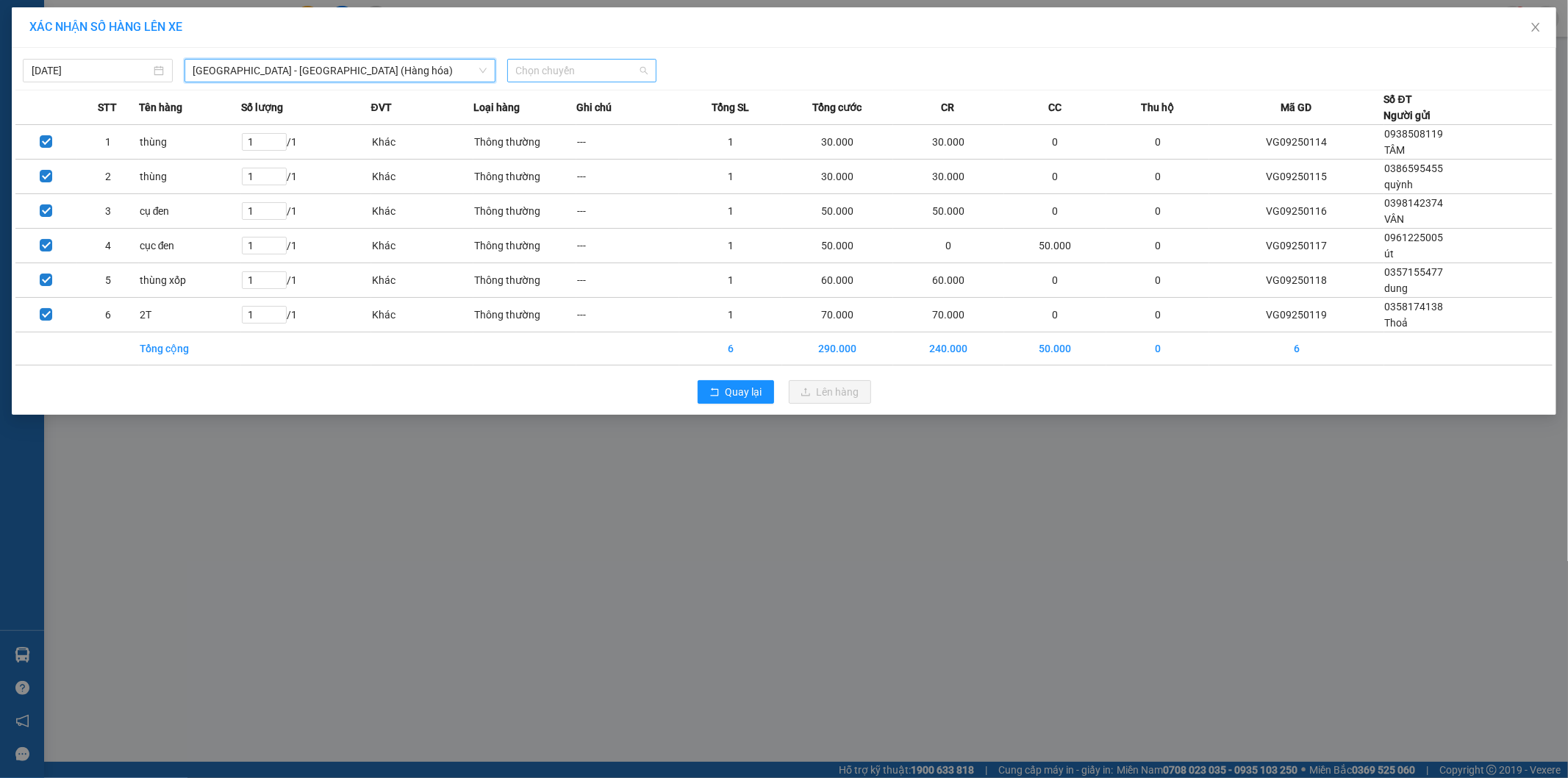
click at [556, 77] on span "Chọn chuyến" at bounding box center [582, 70] width 132 height 22
click at [556, 122] on div "22:00" at bounding box center [573, 123] width 114 height 16
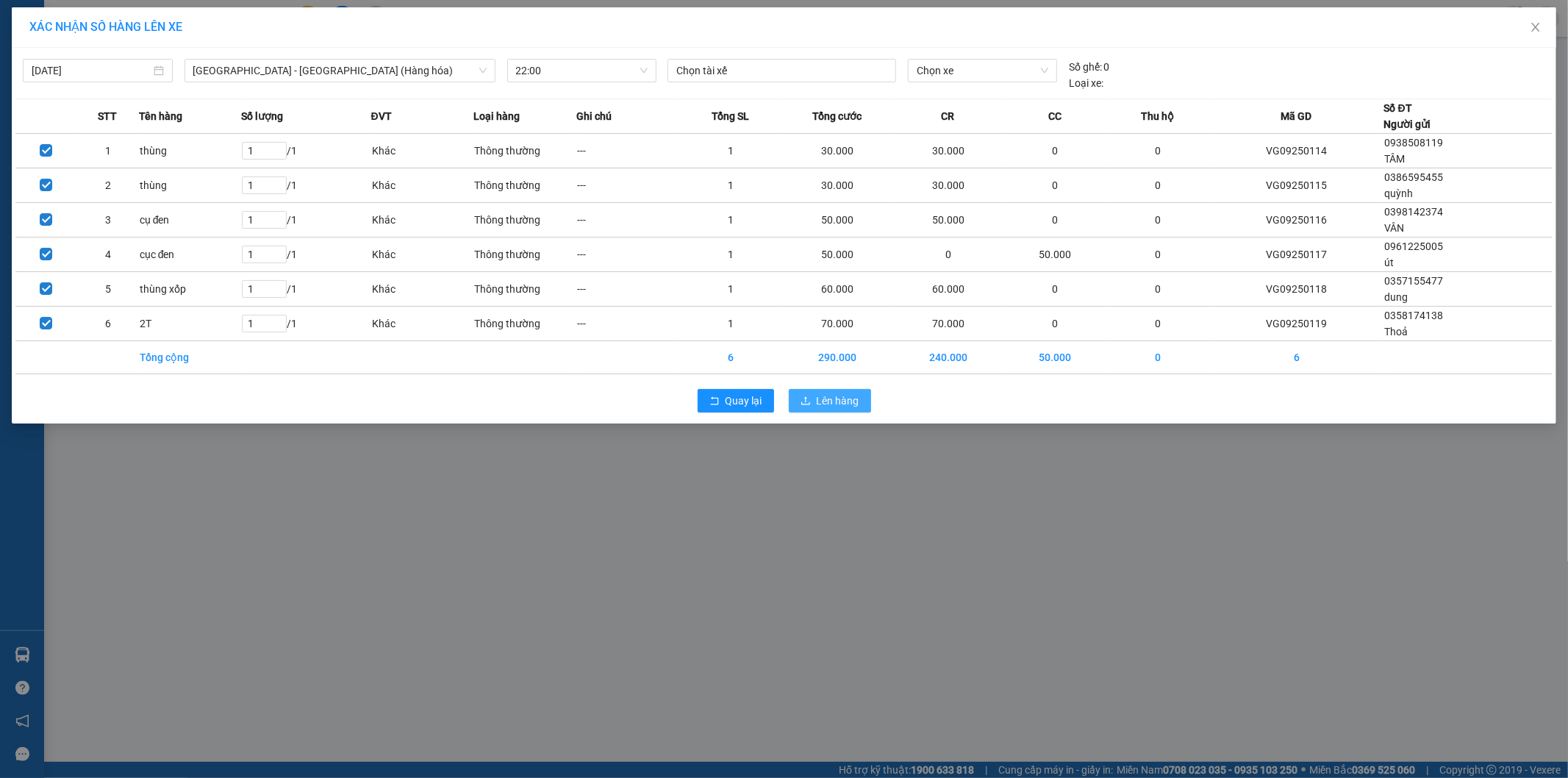
click at [838, 400] on span "Lên hàng" at bounding box center [838, 400] width 42 height 16
